Goal: Find specific page/section: Find specific page/section

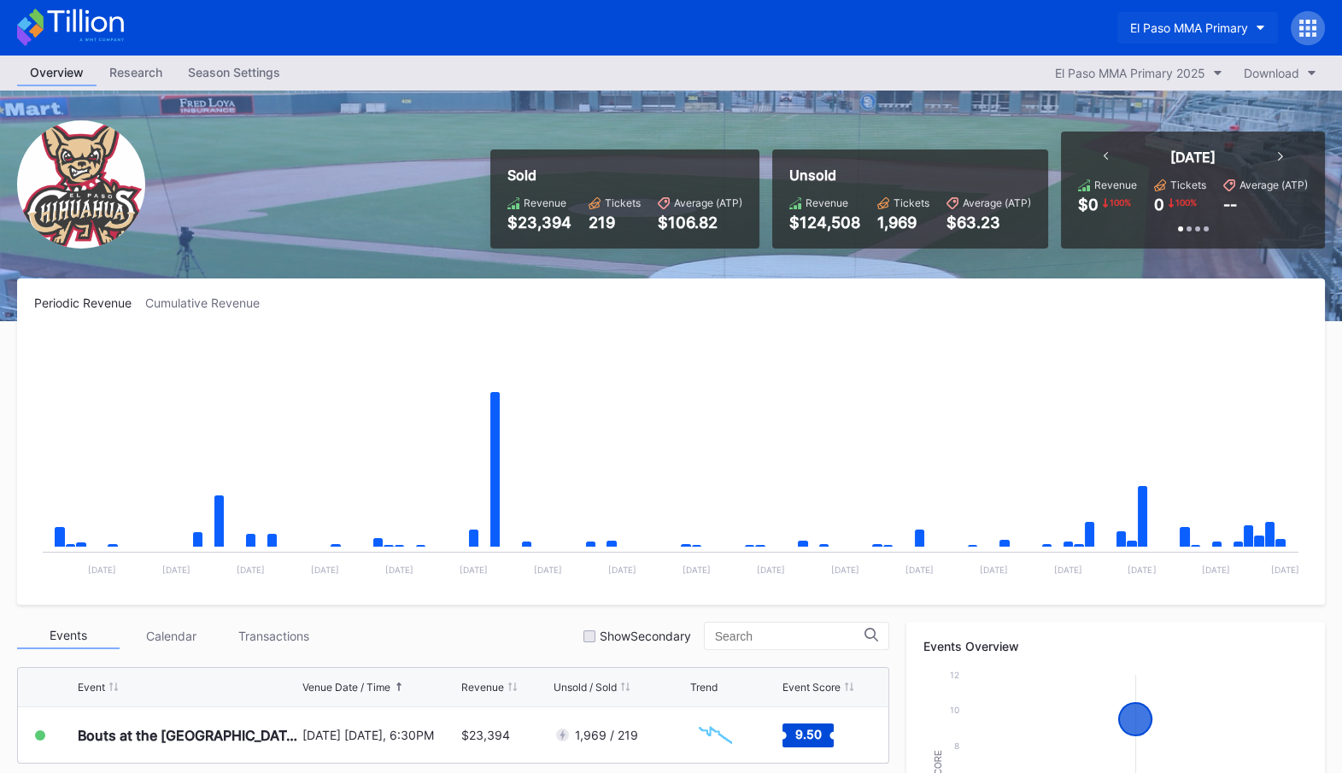
click at [1204, 25] on div "El Paso MMA Primary" at bounding box center [1189, 27] width 118 height 15
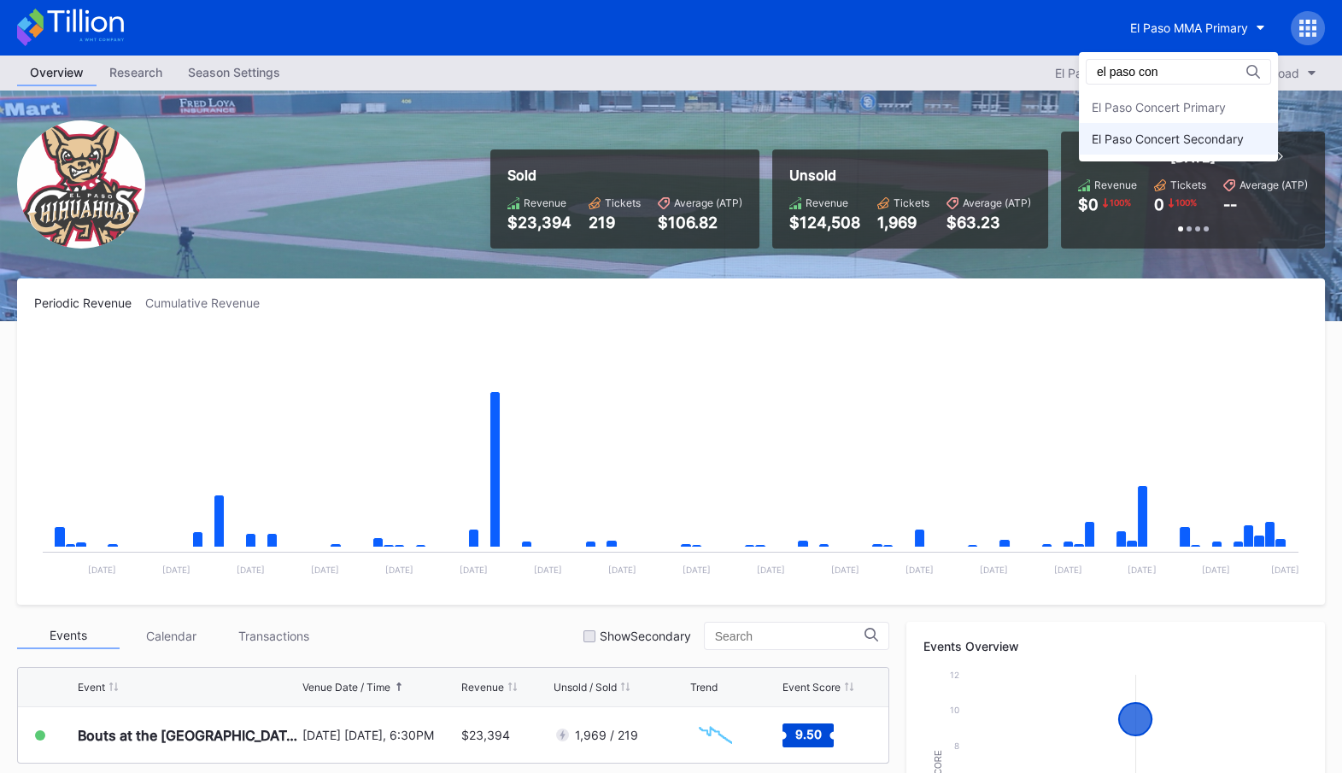
type input "el paso con"
click at [1161, 143] on div "El Paso Concert Secondary" at bounding box center [1167, 139] width 152 height 15
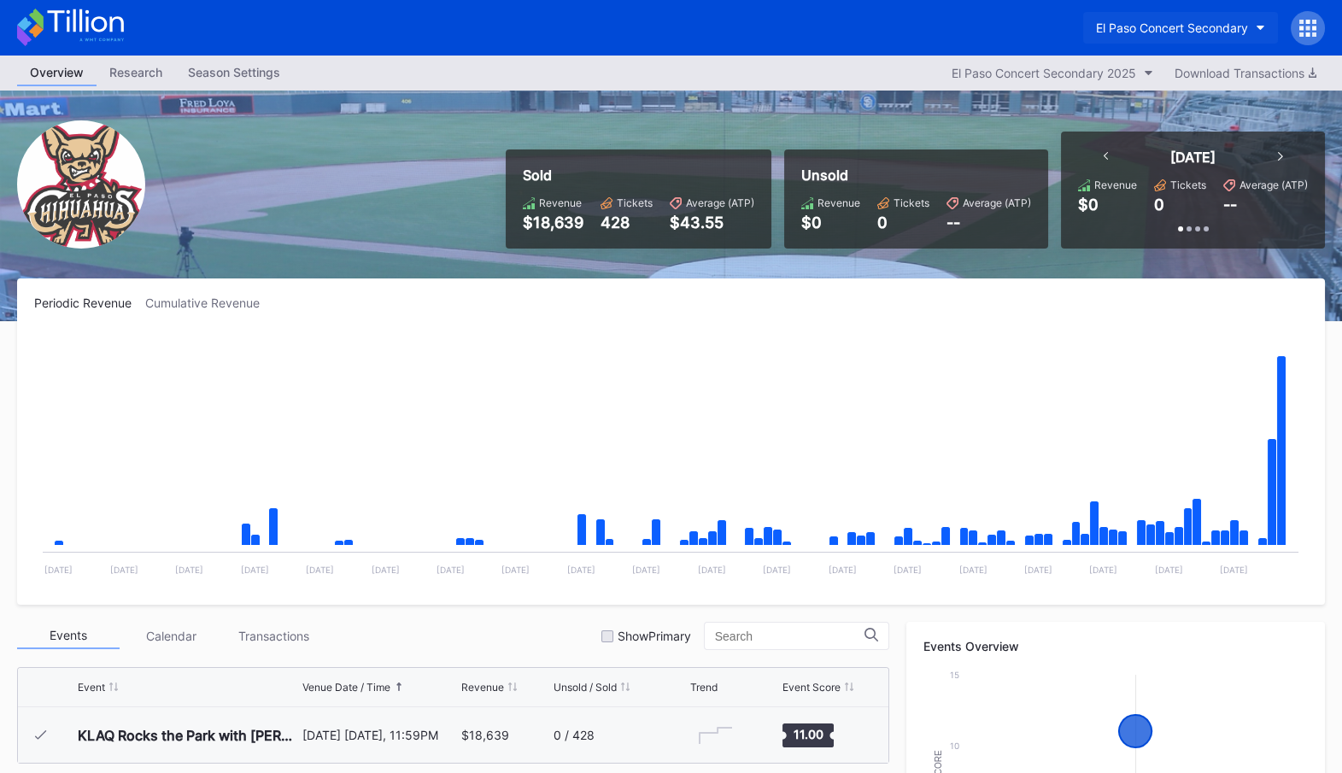
click at [1221, 22] on div "El Paso Concert Secondary" at bounding box center [1172, 27] width 152 height 15
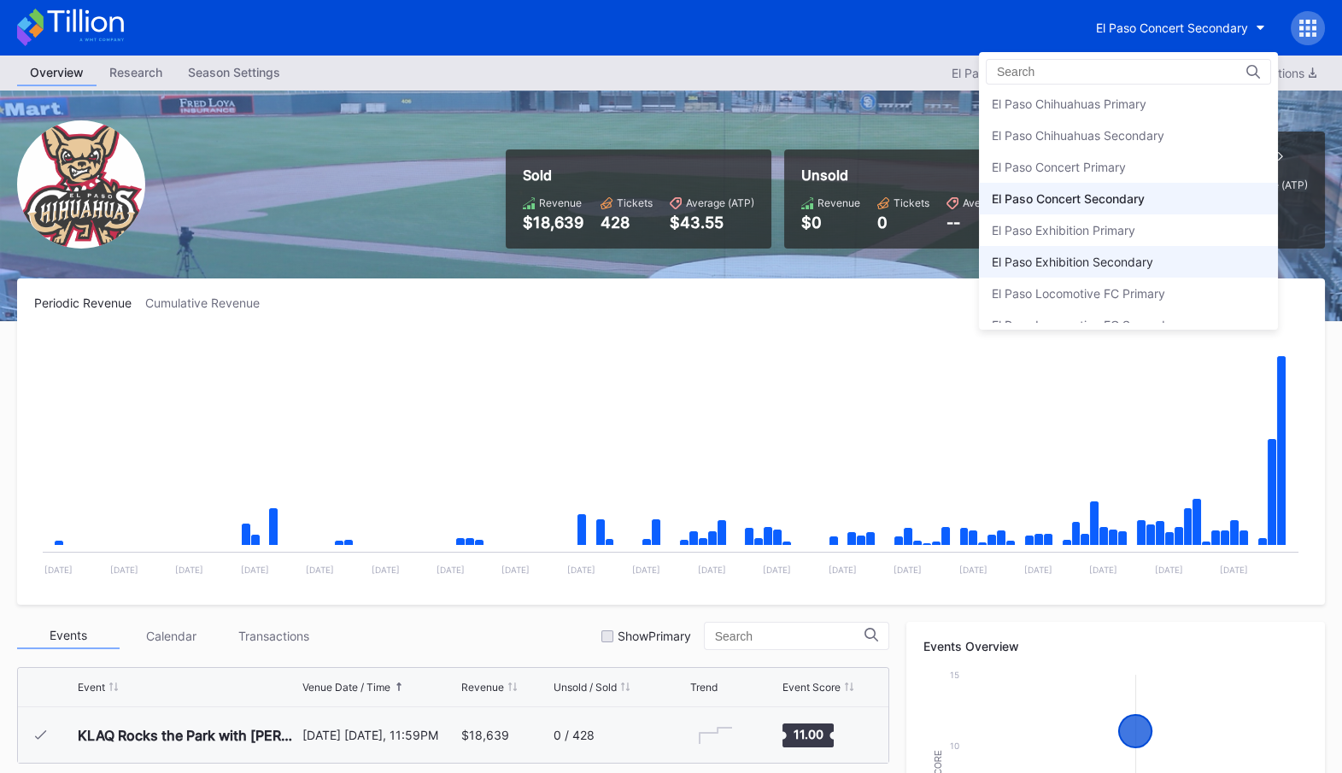
scroll to position [1486, 0]
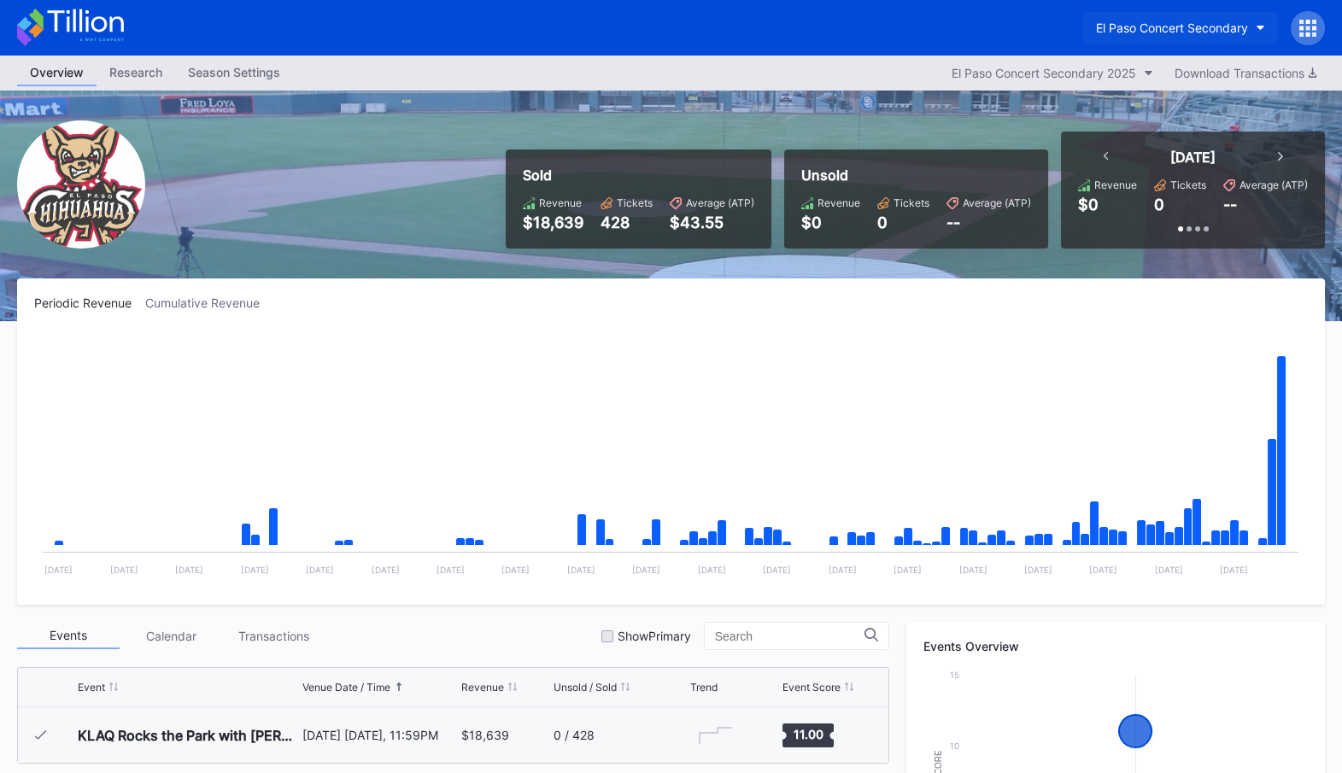
click at [1215, 28] on div "El Paso Concert Secondary" at bounding box center [1172, 27] width 152 height 15
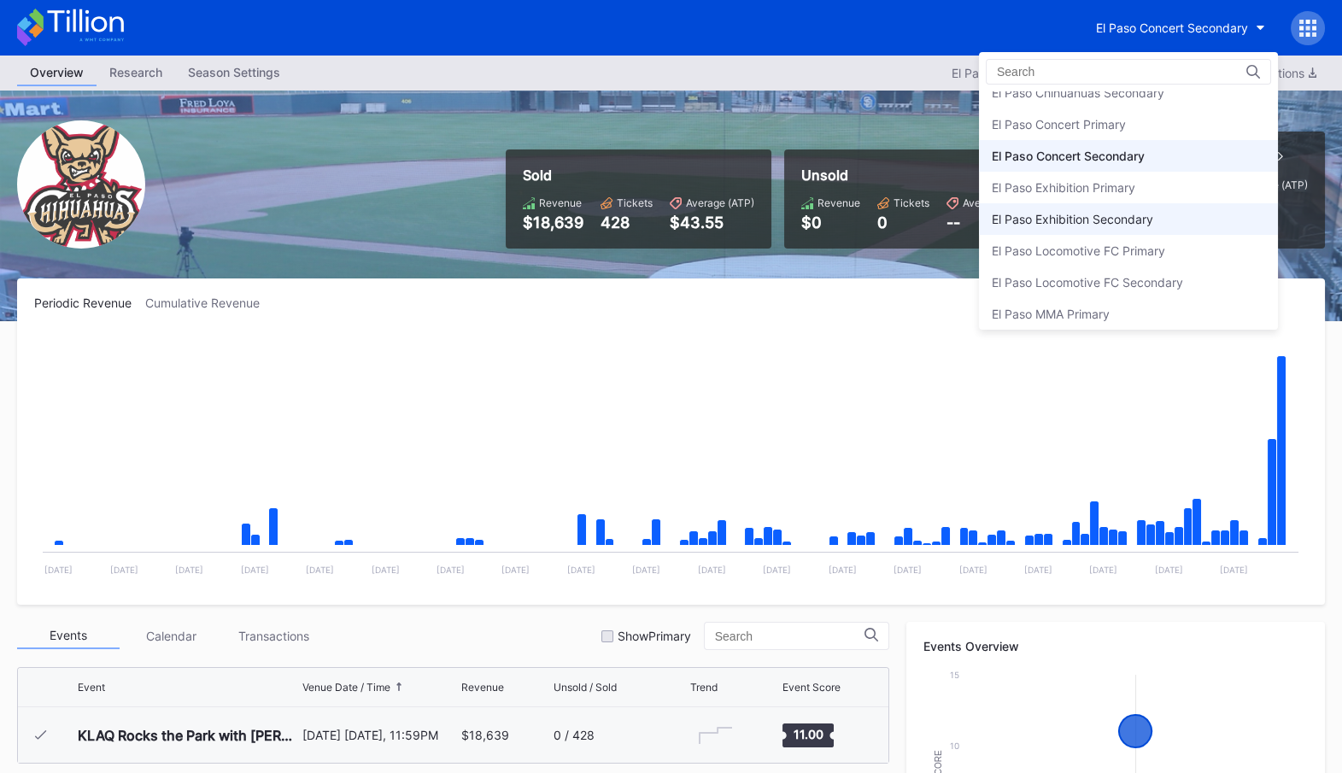
scroll to position [1527, 0]
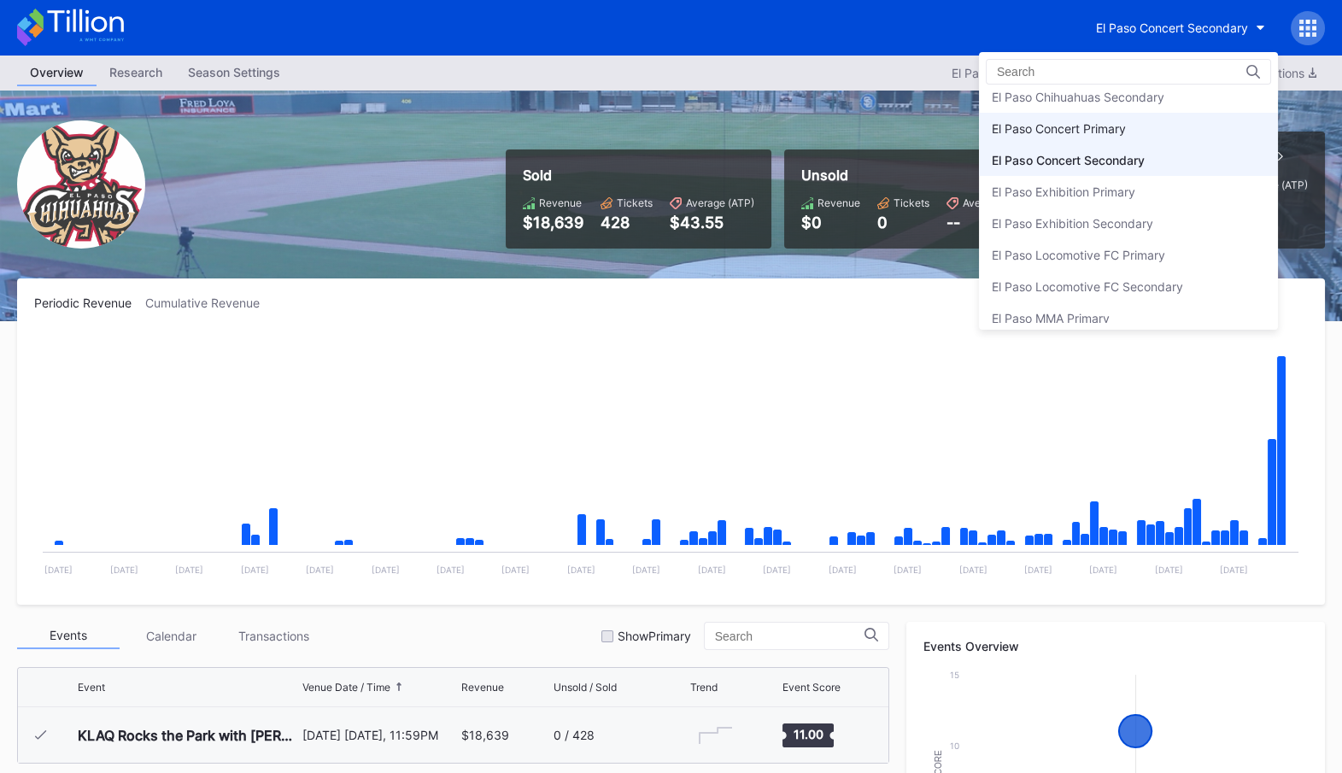
click at [1153, 128] on div "El Paso Concert Primary" at bounding box center [1128, 129] width 299 height 32
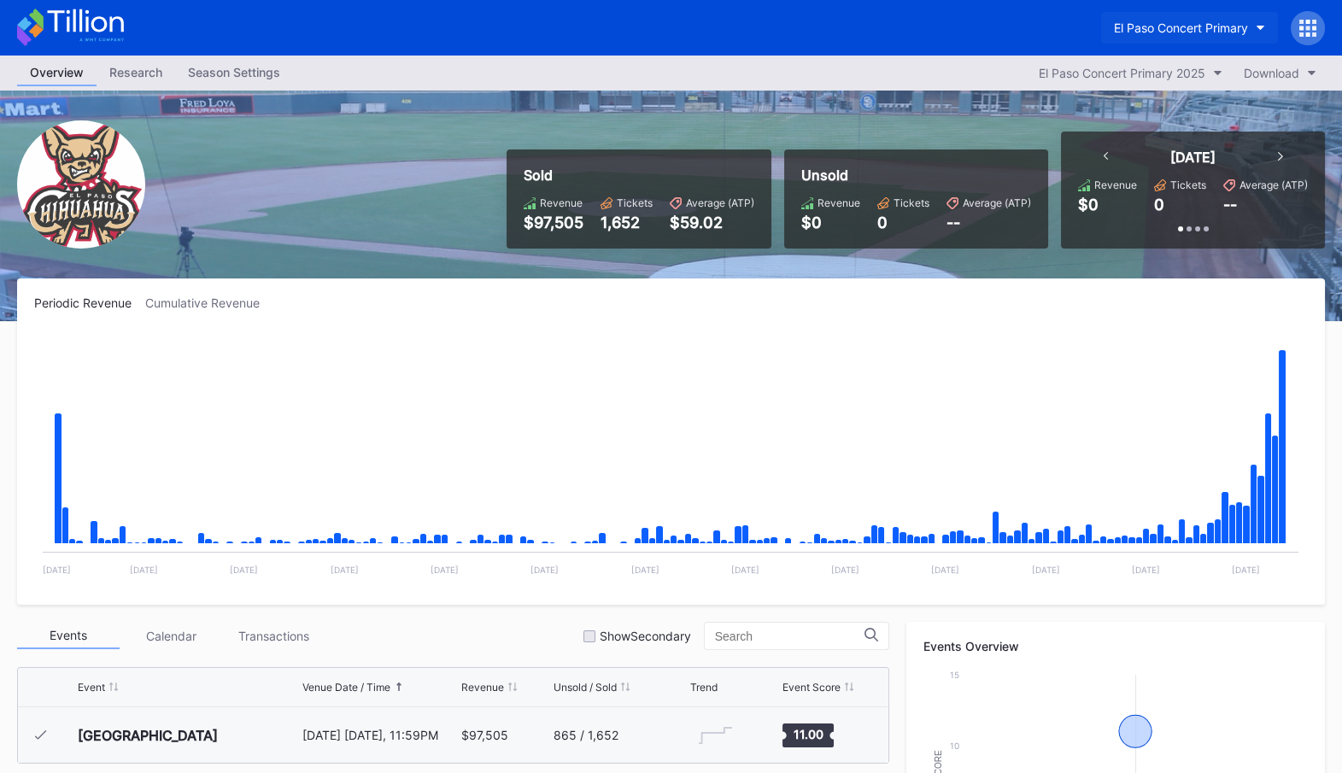
click at [1222, 37] on button "El Paso Concert Primary" at bounding box center [1189, 28] width 177 height 32
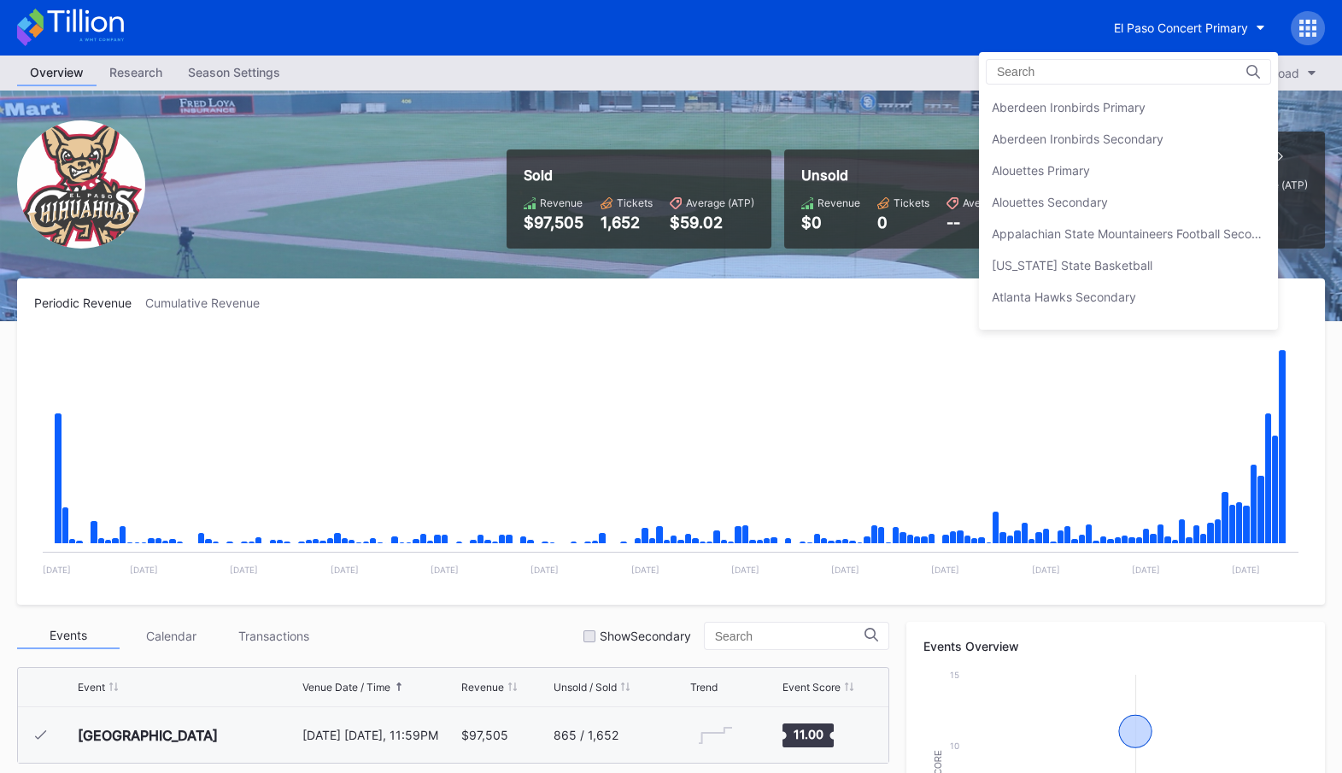
scroll to position [1541, 0]
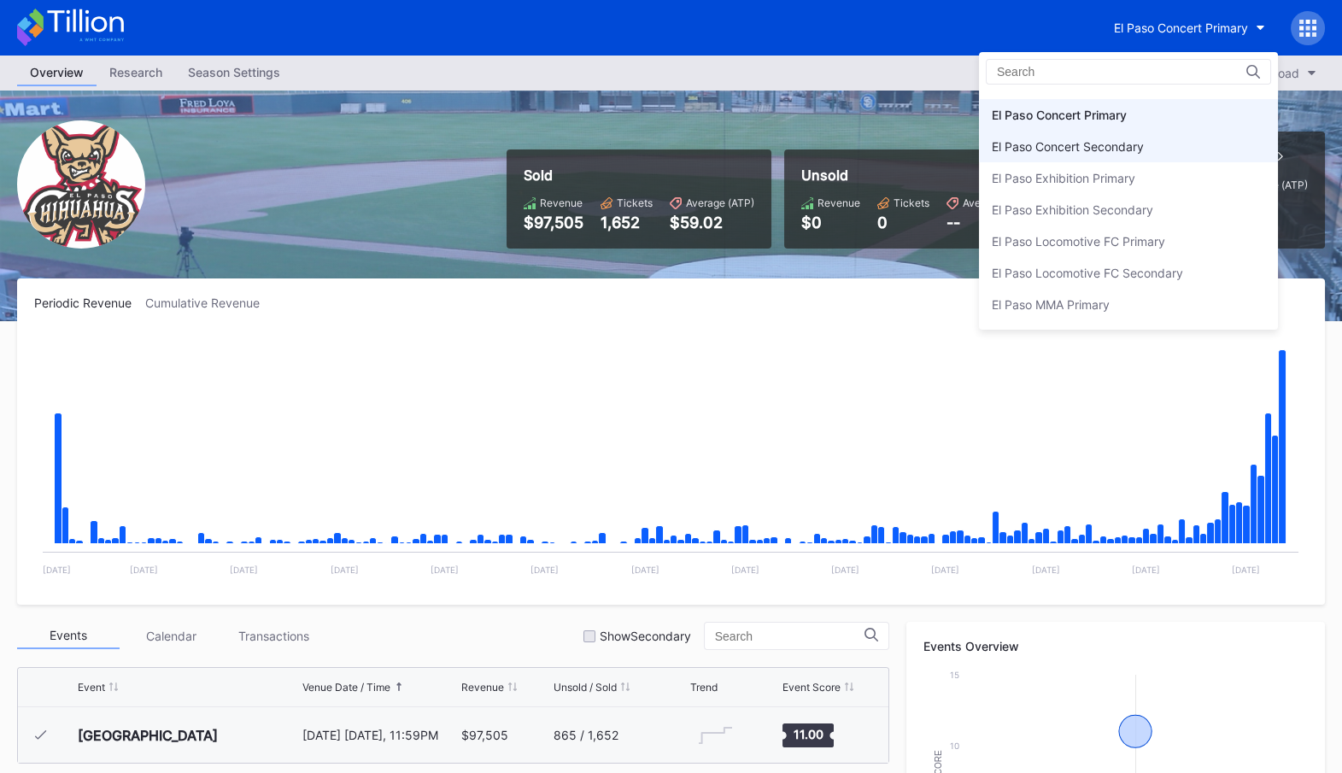
click at [1155, 141] on div "El Paso Concert Secondary" at bounding box center [1128, 147] width 299 height 32
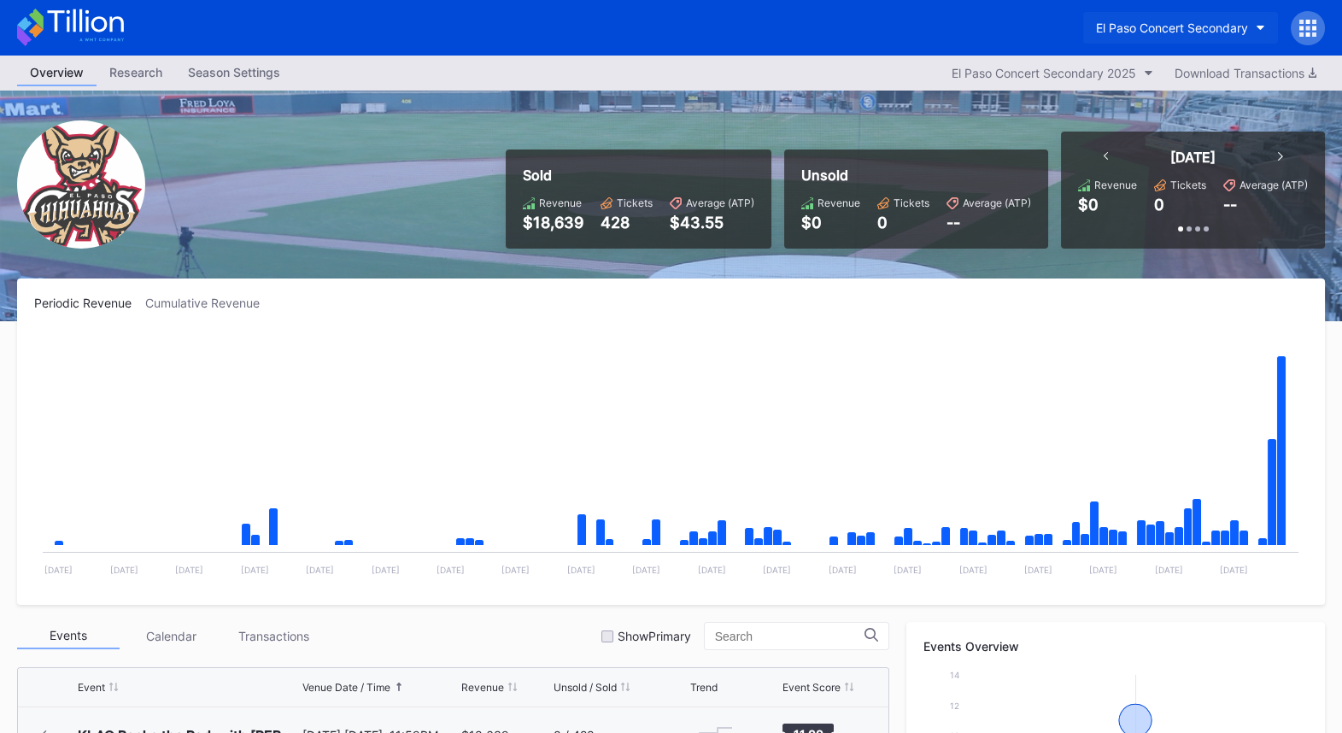
click at [1199, 33] on div "El Paso Concert Secondary" at bounding box center [1172, 27] width 152 height 15
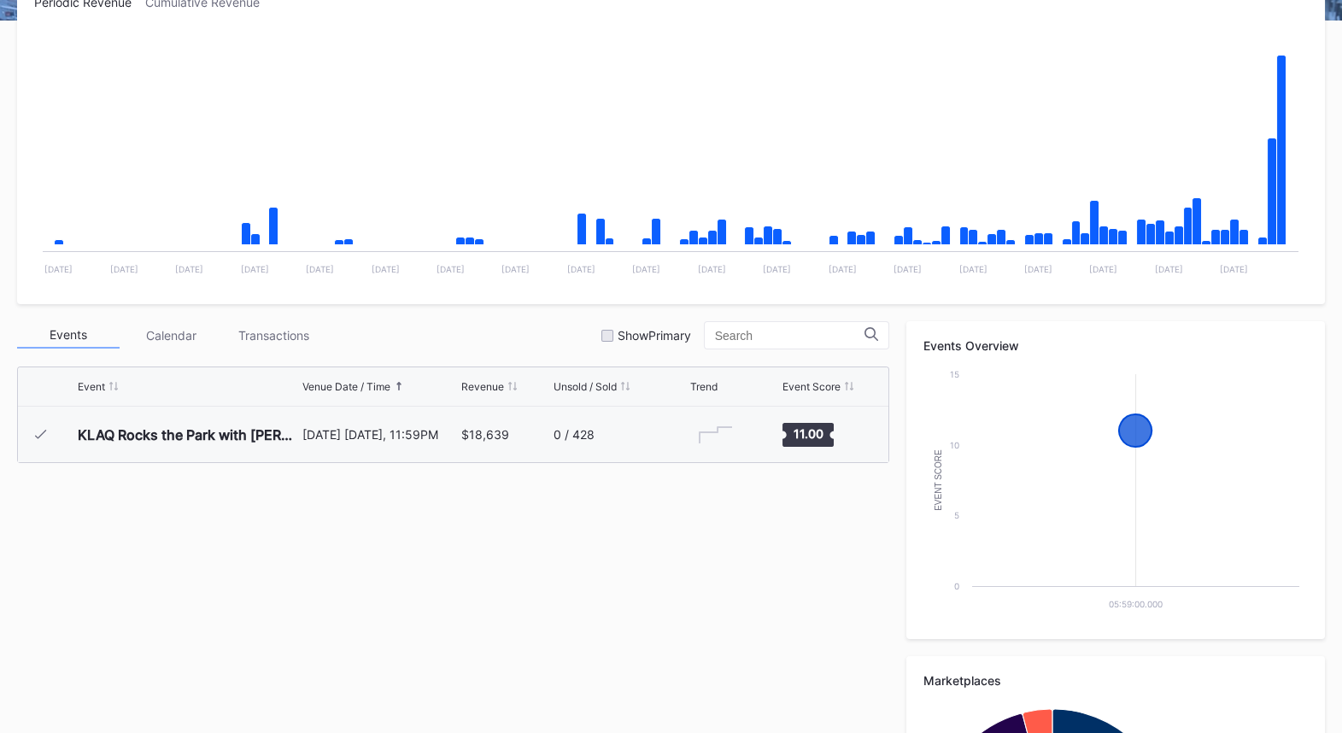
scroll to position [307, 0]
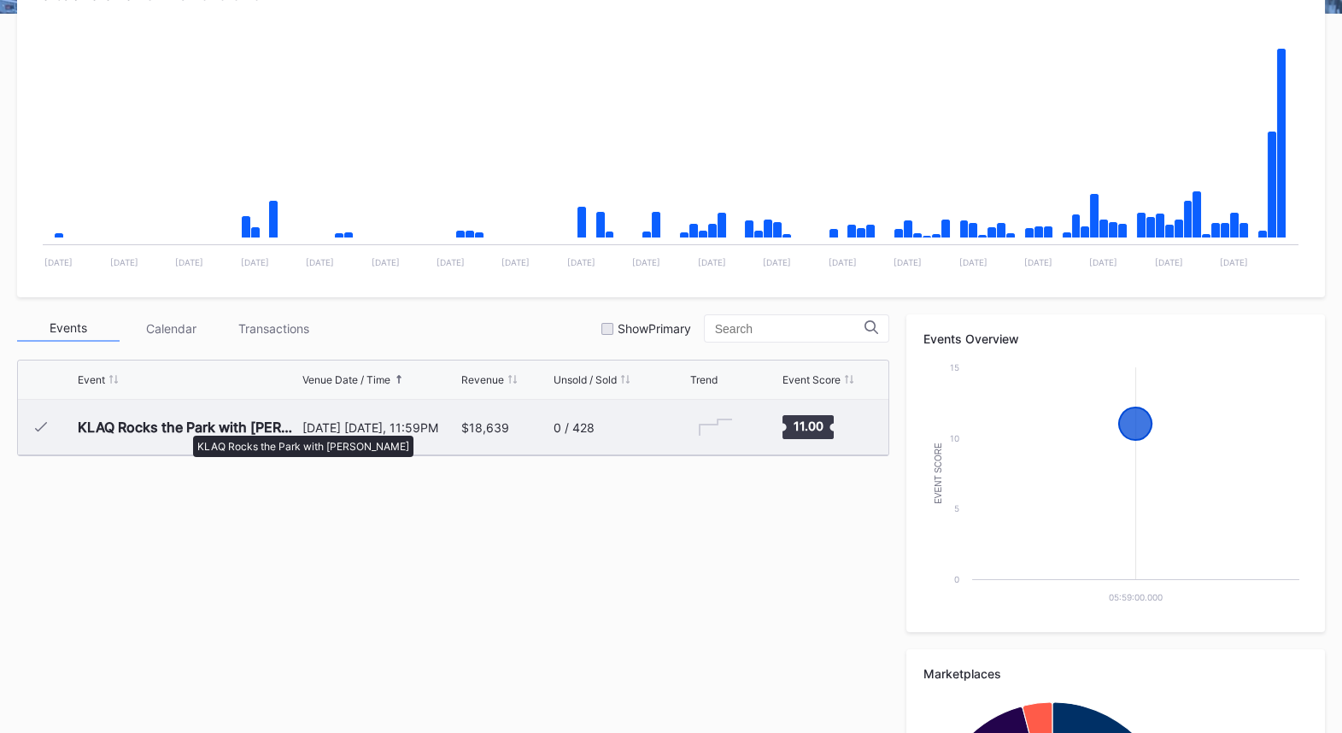
click at [184, 427] on div "KLAQ Rocks the Park with [PERSON_NAME]" at bounding box center [188, 426] width 220 height 17
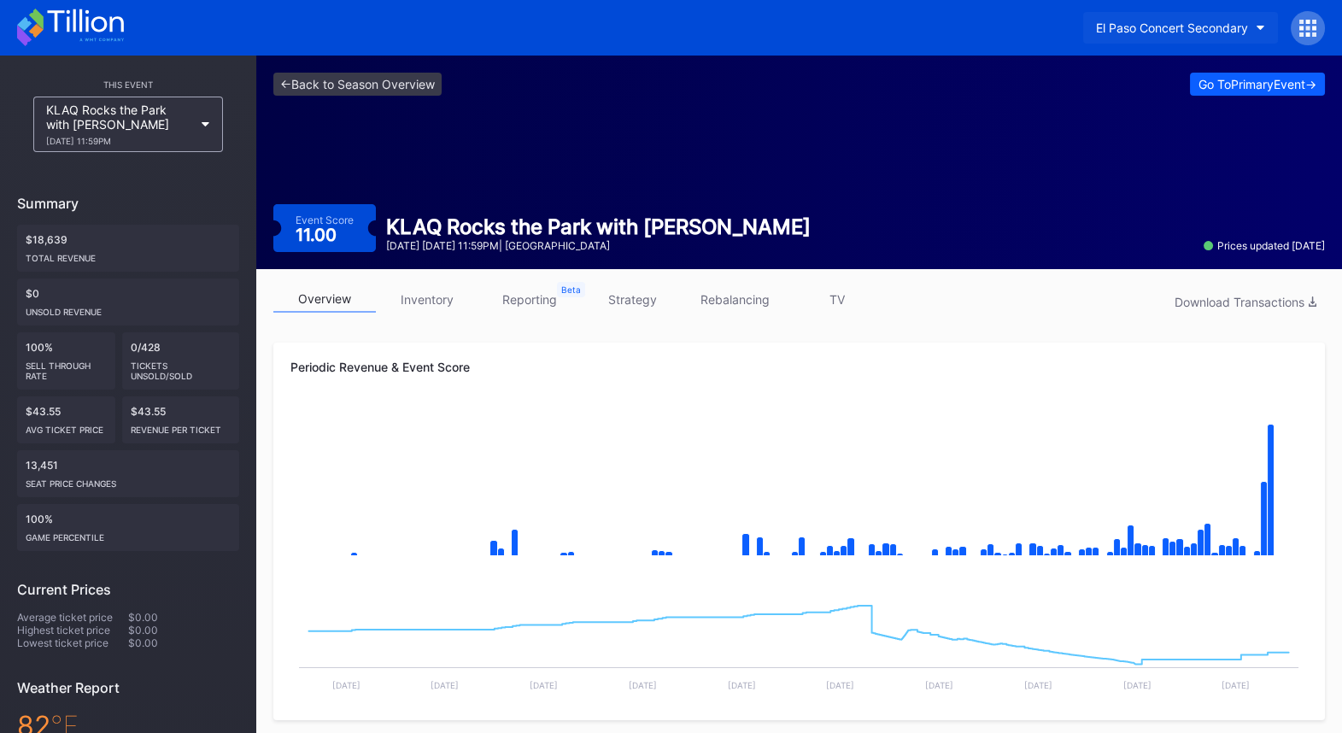
click at [1202, 21] on div "El Paso Concert Secondary" at bounding box center [1172, 27] width 152 height 15
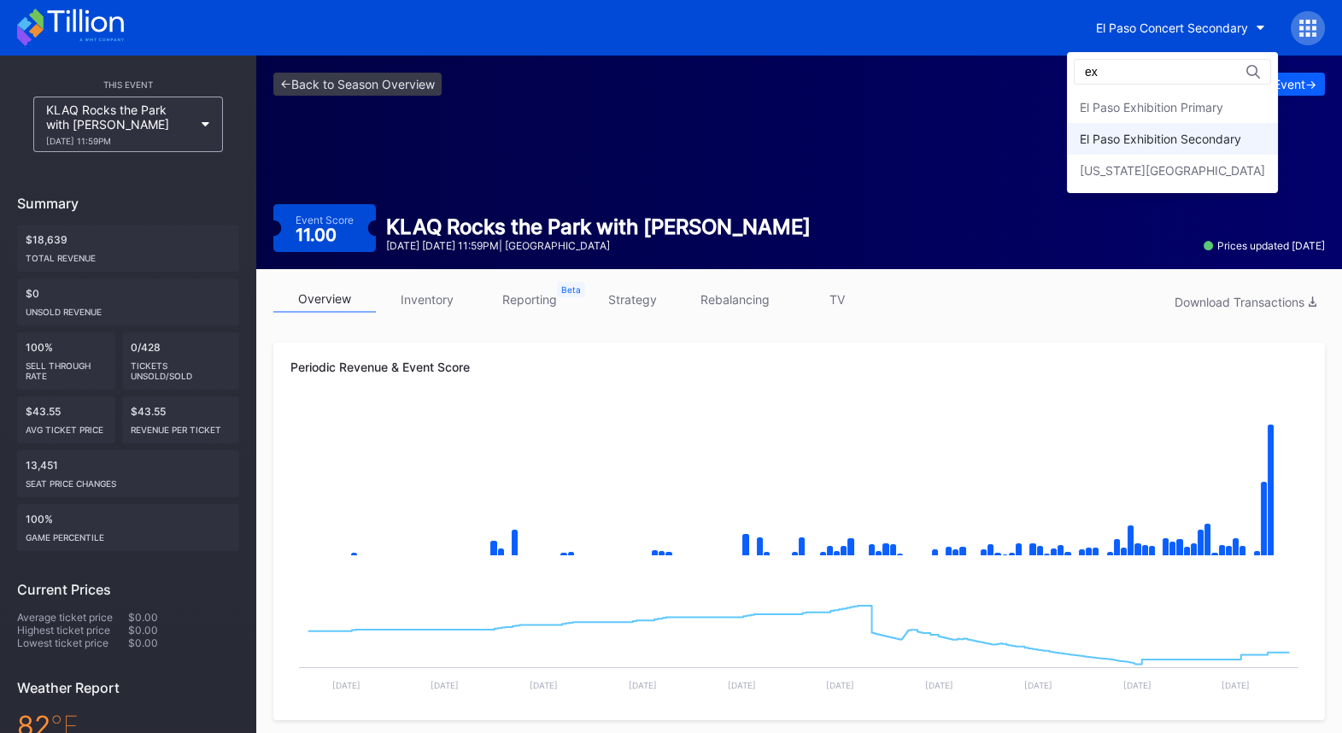
type input "ex"
click at [1207, 135] on div "El Paso Exhibition Secondary" at bounding box center [1159, 139] width 161 height 15
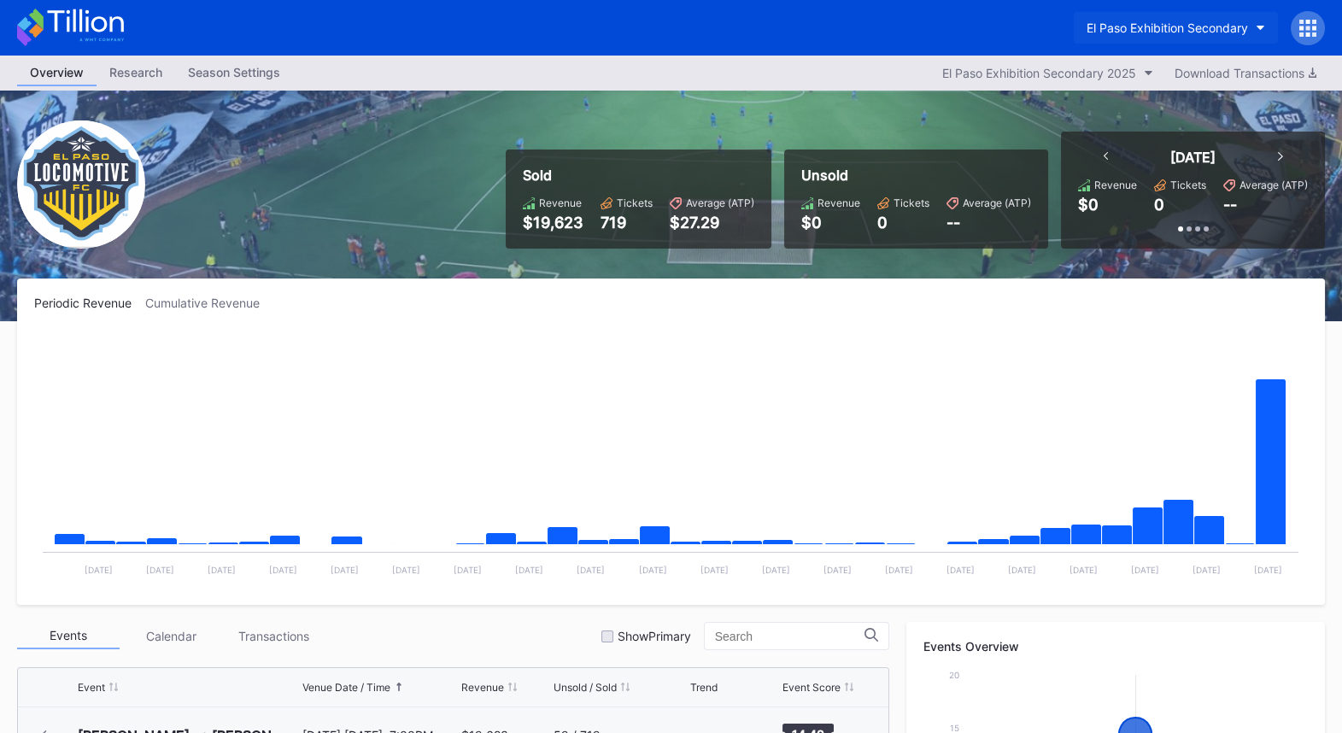
click at [1237, 31] on div "El Paso Exhibition Secondary" at bounding box center [1166, 27] width 161 height 15
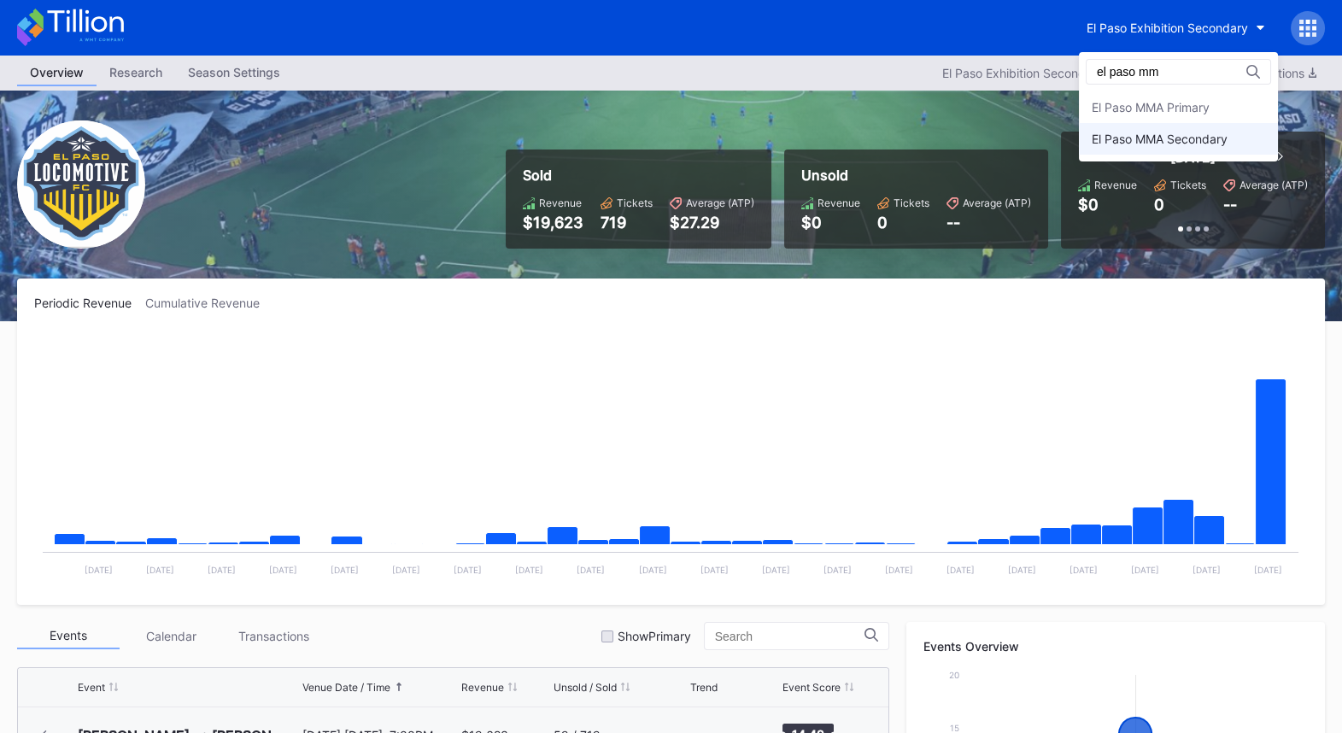
type input "el paso mm"
click at [1193, 145] on div "El Paso MMA Secondary" at bounding box center [1159, 139] width 136 height 15
